Goal: Navigation & Orientation: Understand site structure

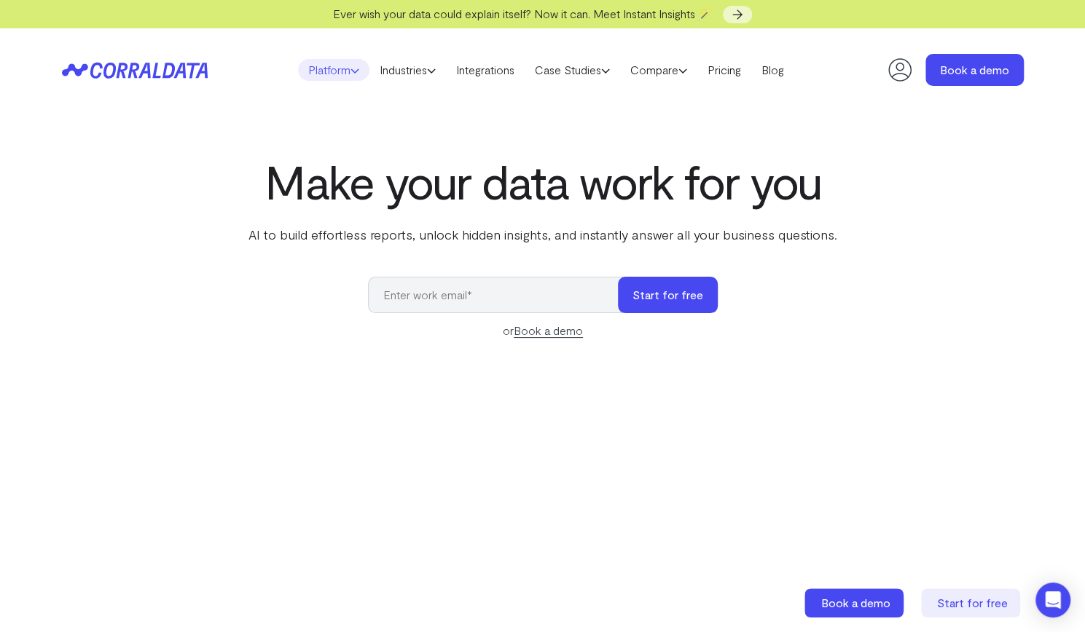
click at [335, 69] on link "Platform" at bounding box center [333, 70] width 71 height 22
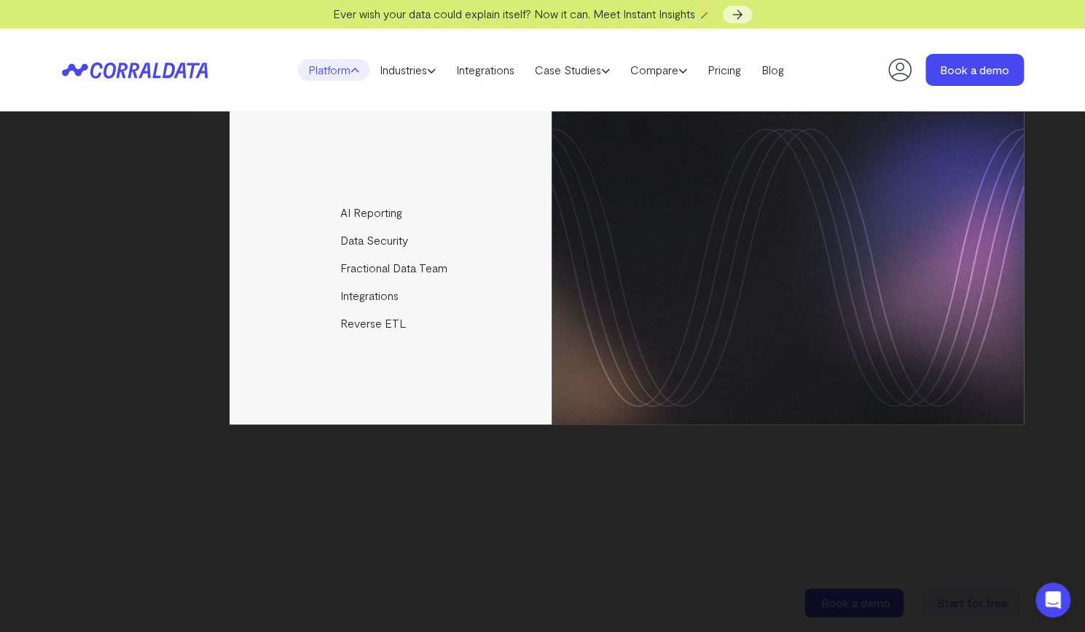
click at [334, 69] on link "Platform" at bounding box center [333, 70] width 71 height 22
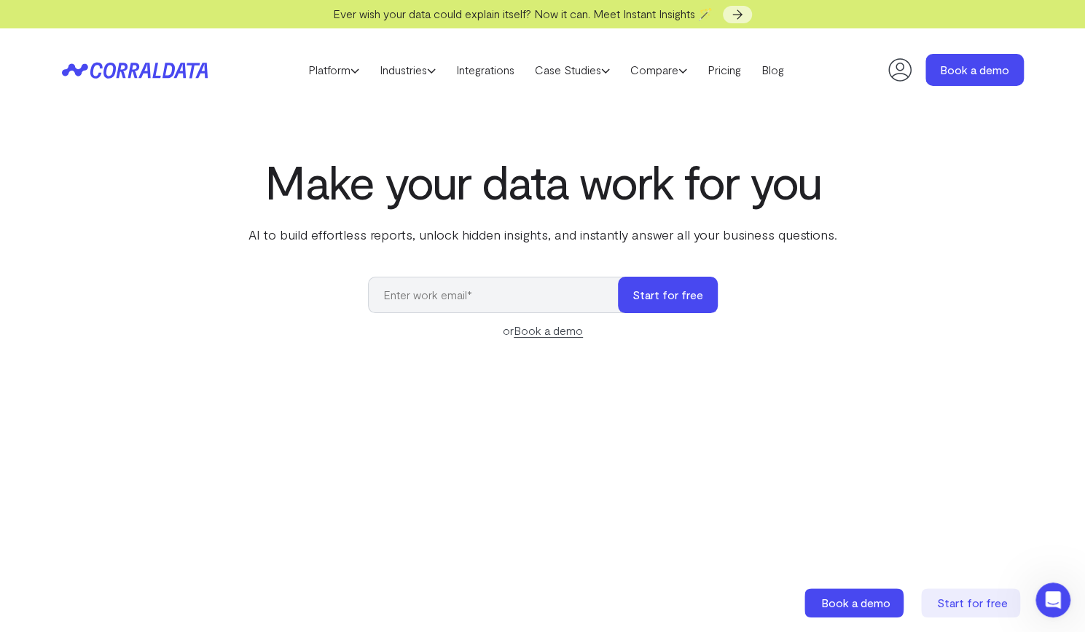
click at [95, 251] on div "Make your data work for you AI to build effortless reports, unlock hidden insig…" at bounding box center [542, 480] width 1049 height 651
click at [956, 64] on link "Book a demo" at bounding box center [974, 70] width 98 height 32
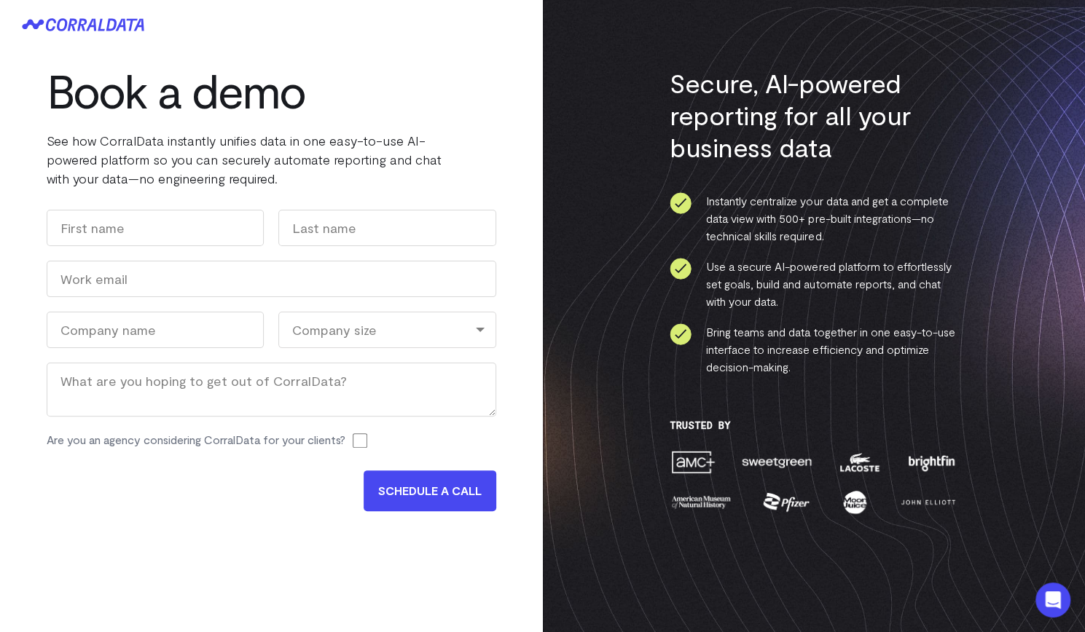
click at [269, 154] on p "See how CorralData instantly unifies data in one easy-to-use AI-powered platfor…" at bounding box center [265, 159] width 437 height 57
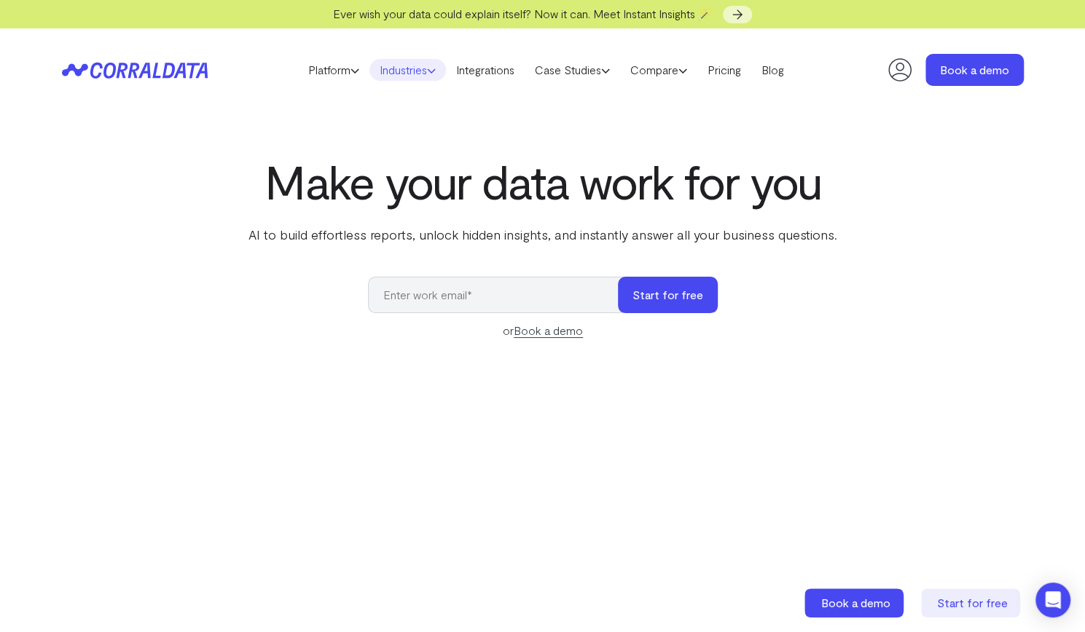
click at [418, 74] on link "Industries" at bounding box center [407, 70] width 76 height 22
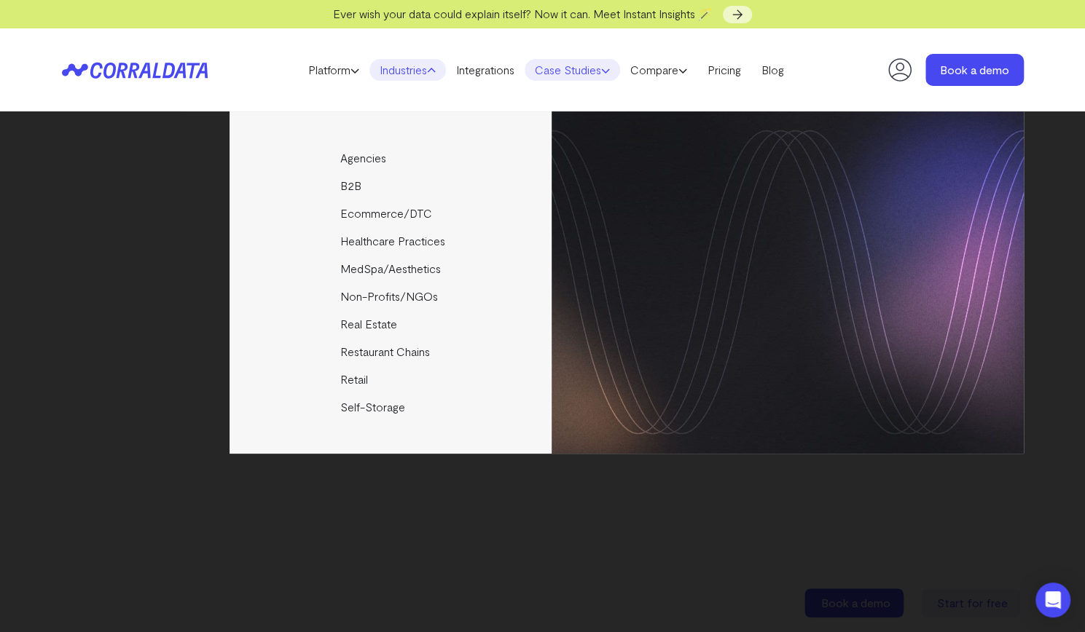
click at [547, 71] on link "Case Studies" at bounding box center [571, 70] width 95 height 22
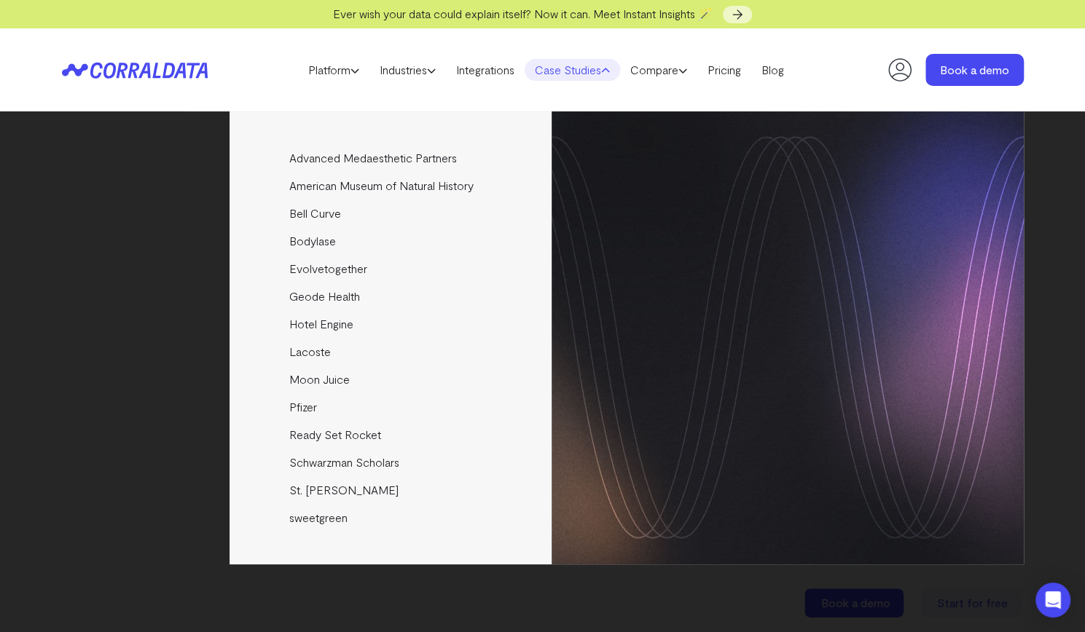
click at [547, 71] on link "Case Studies" at bounding box center [571, 70] width 95 height 22
